Goal: Check status

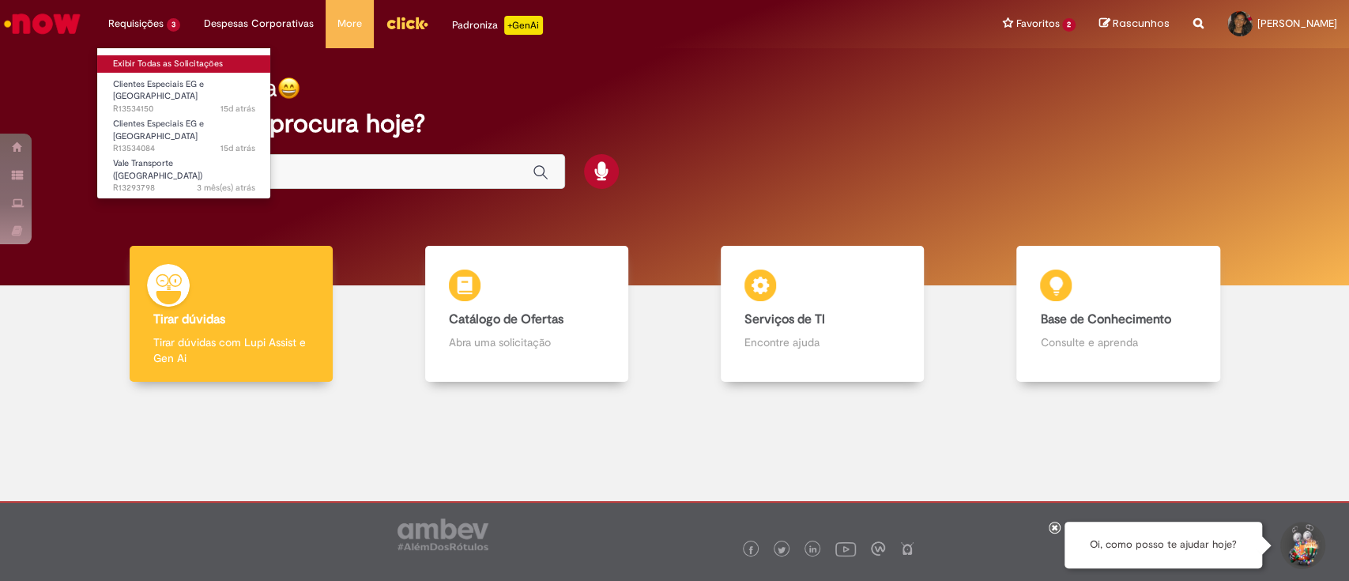
click at [240, 60] on link "Exibir Todas as Solicitações" at bounding box center [184, 63] width 174 height 17
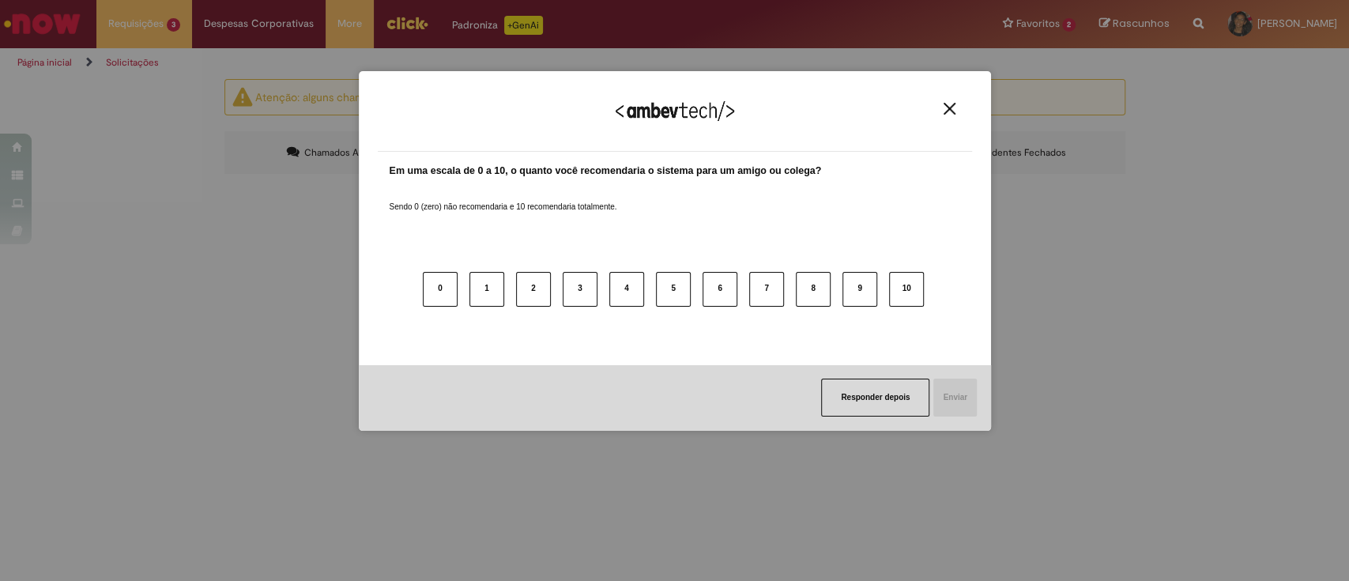
click at [950, 105] on img "Close" at bounding box center [949, 109] width 12 height 12
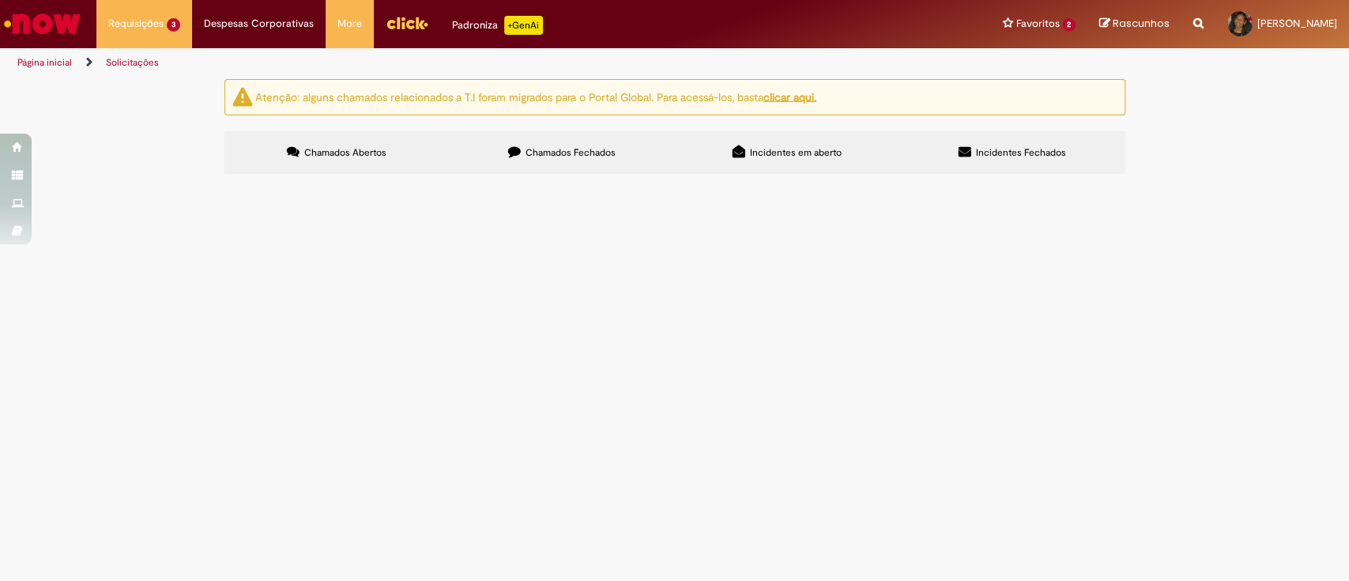
click at [594, 156] on span "Chamados Fechados" at bounding box center [570, 152] width 90 height 13
click at [0, 0] on span "Clientes Especiais EG e [GEOGRAPHIC_DATA]" at bounding box center [0, 0] width 0 height 0
click at [0, 0] on tbody "R13484515 Clientes Especiais EG e AS Por favor cadastrar nova loja do Festval (…" at bounding box center [0, 0] width 0 height 0
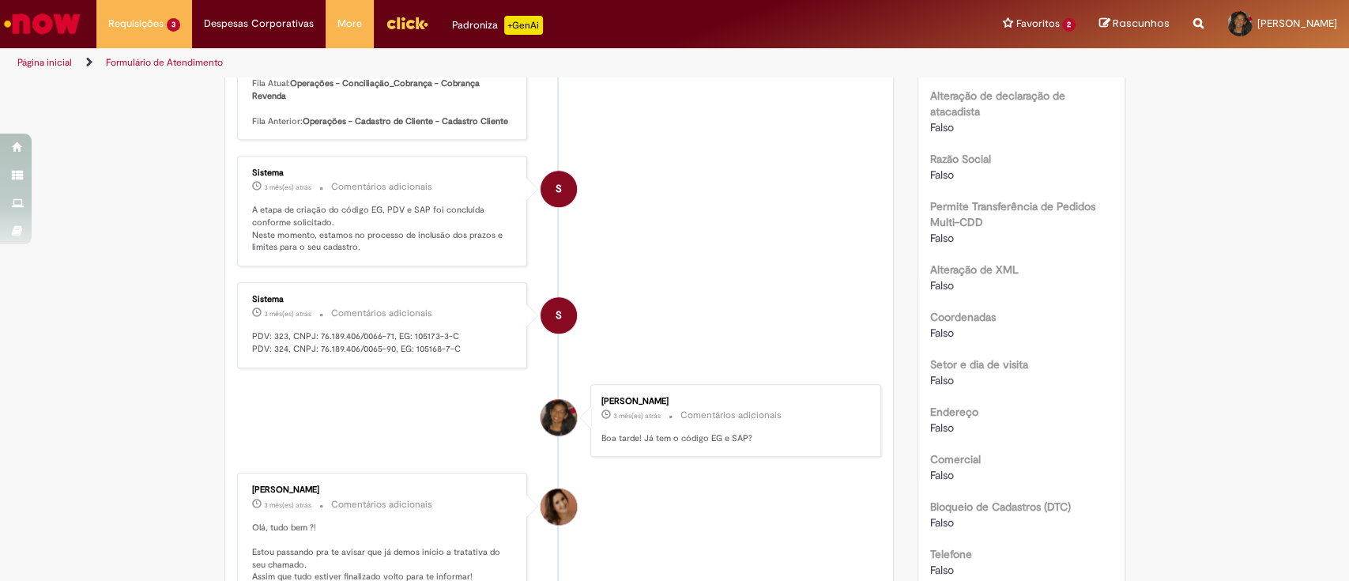
scroll to position [1023, 0]
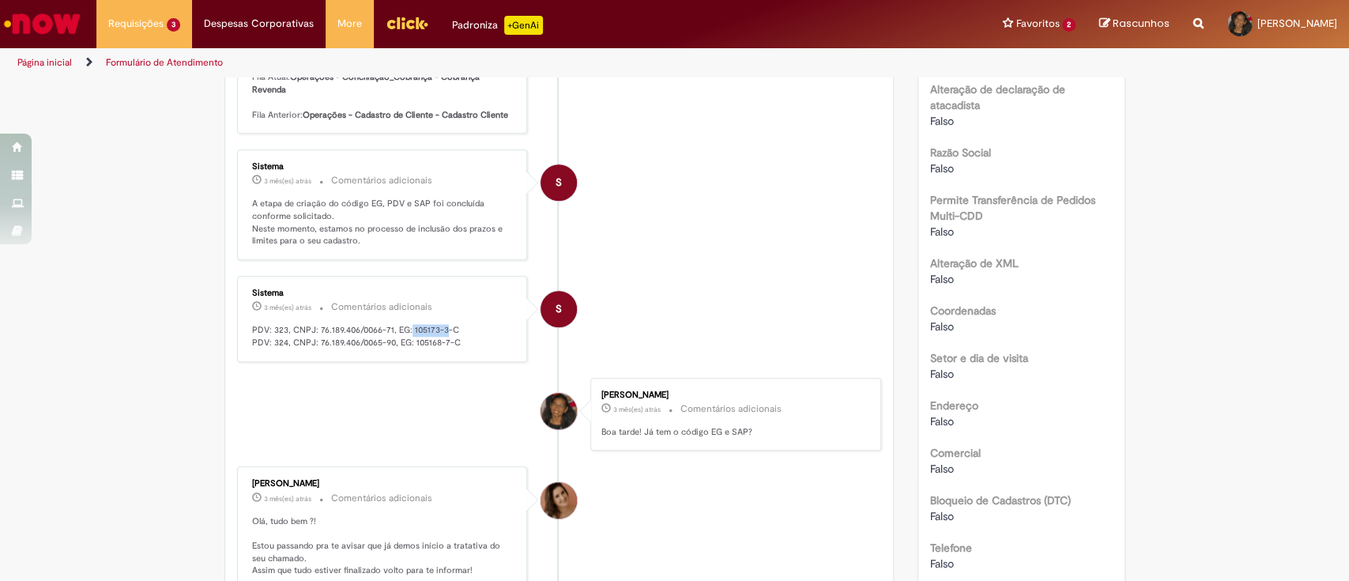
drag, startPoint x: 401, startPoint y: 314, endPoint x: 438, endPoint y: 314, distance: 36.4
click at [438, 324] on p "PDV: 323, CNPJ: 76.189.406/0066-71, EG: 105173-3-C PDV: 324, CNPJ: 76.189.406/0…" at bounding box center [383, 336] width 263 height 24
copy p "105173-3"
